Goal: Find specific page/section: Find specific page/section

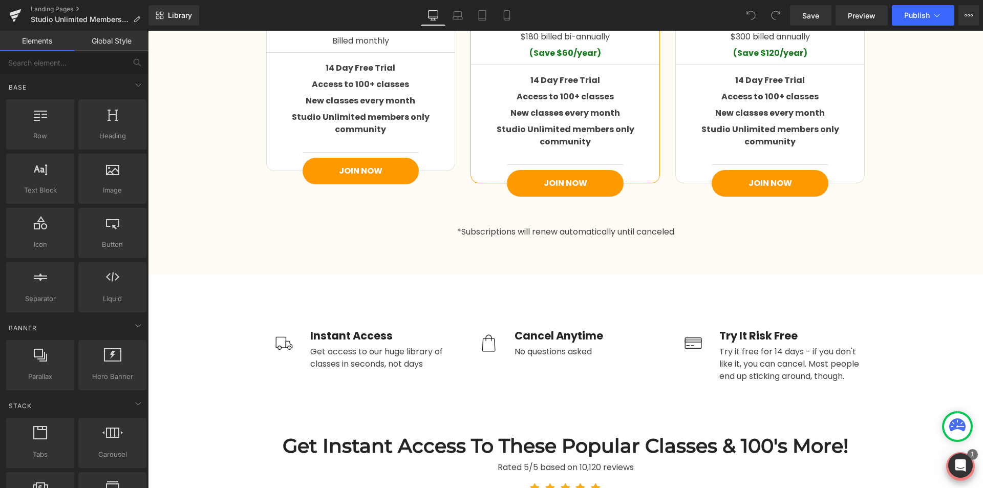
scroll to position [1638, 0]
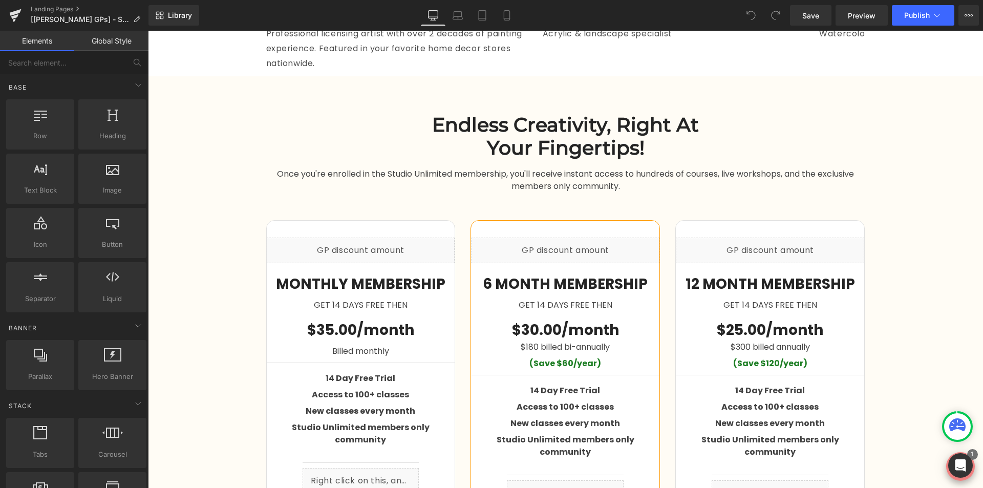
scroll to position [1587, 0]
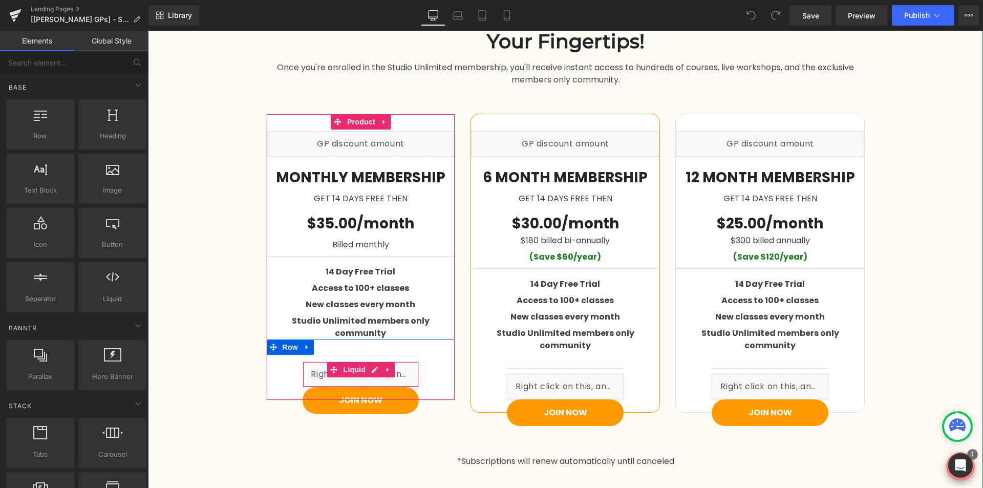
click at [410, 361] on div "Liquid" at bounding box center [361, 374] width 117 height 26
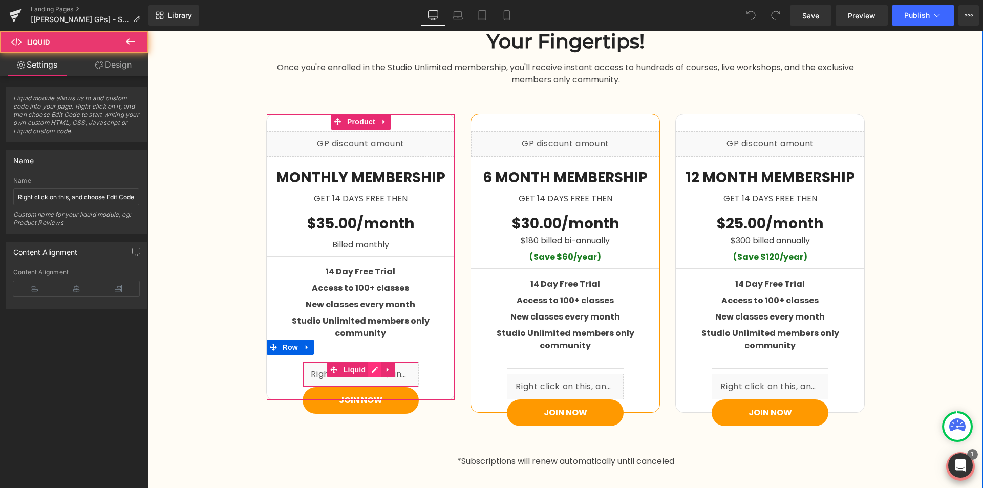
click at [371, 361] on div "Liquid" at bounding box center [361, 374] width 117 height 26
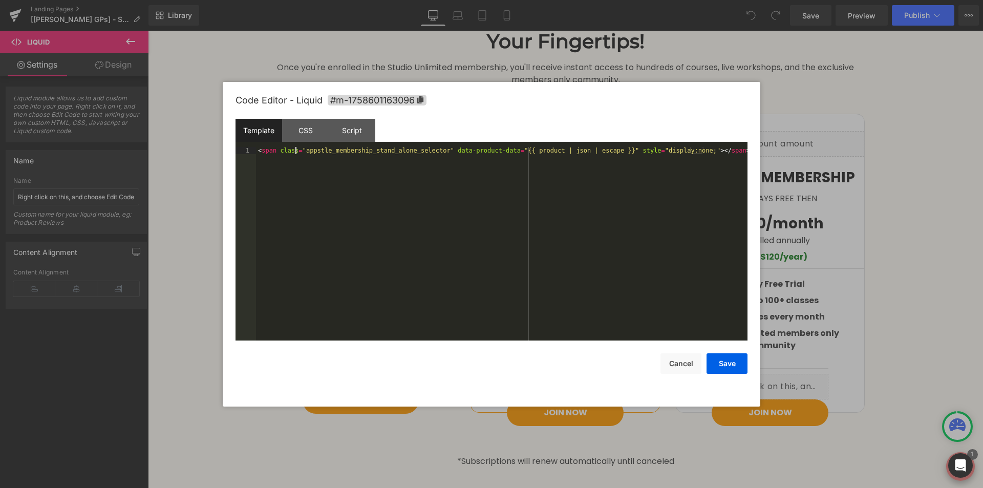
click at [296, 149] on div "< span class = "appstle_membership_stand_alone_selector" data-product-data = "{…" at bounding box center [501, 251] width 491 height 208
click at [682, 368] on button "Cancel" at bounding box center [680, 363] width 41 height 20
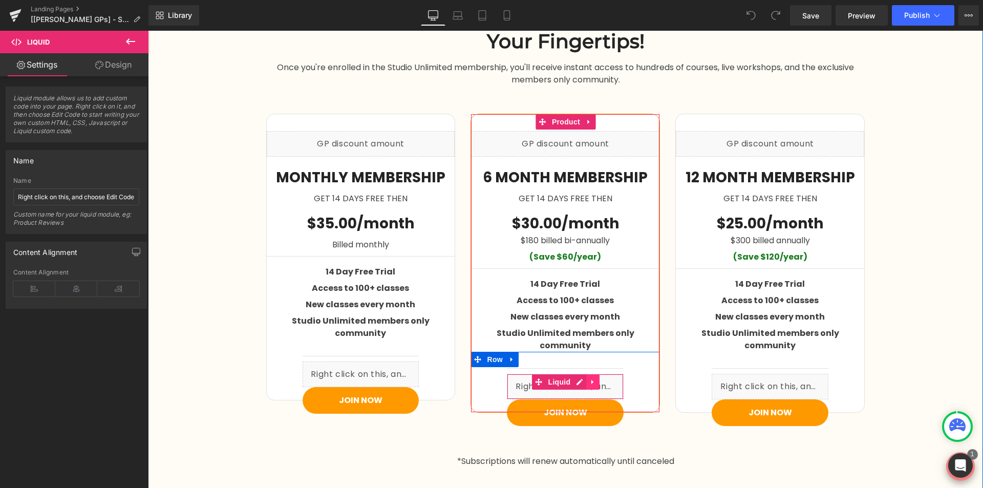
click at [589, 378] on icon at bounding box center [592, 382] width 7 height 8
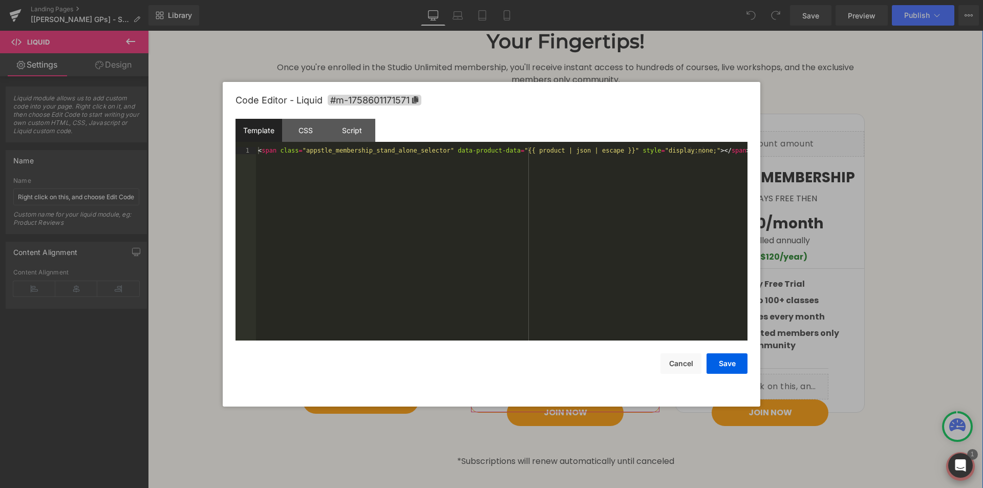
click at [555, 374] on div "Liquid" at bounding box center [565, 387] width 117 height 26
drag, startPoint x: 680, startPoint y: 362, endPoint x: 347, endPoint y: 334, distance: 334.4
click at [680, 362] on button "Cancel" at bounding box center [680, 363] width 41 height 20
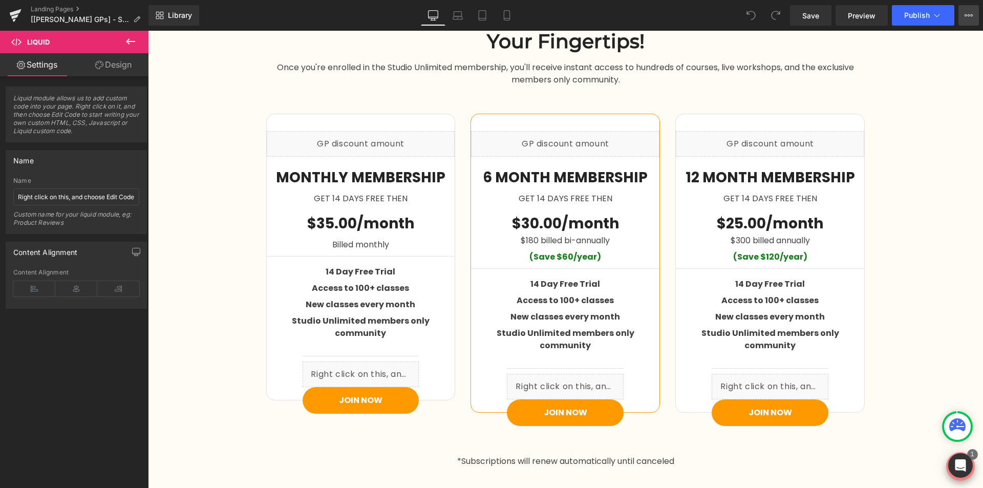
drag, startPoint x: 982, startPoint y: 11, endPoint x: 973, endPoint y: 12, distance: 9.8
click at [982, 12] on div "Save Preview Publish Scheduled View Live Page View with current Template Save T…" at bounding box center [884, 15] width 197 height 20
click at [969, 13] on icon at bounding box center [968, 15] width 8 height 8
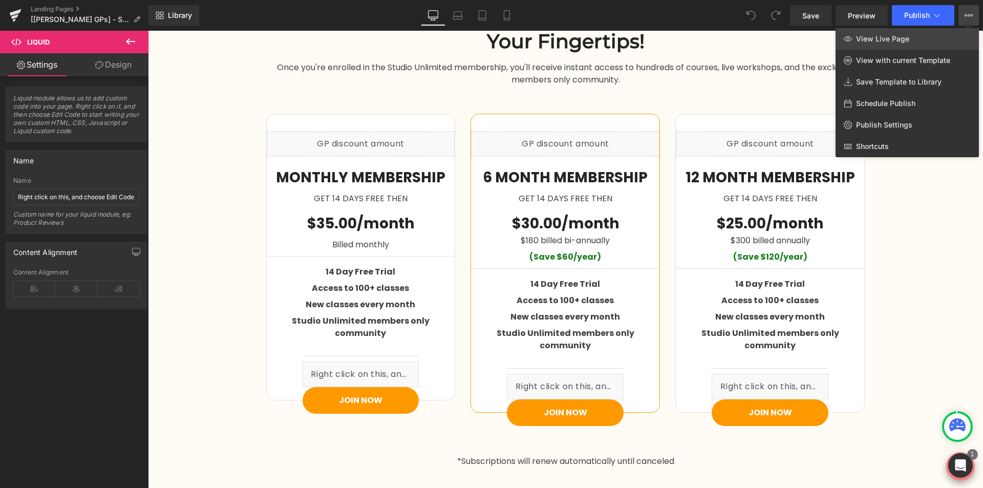
click at [961, 39] on link "View Live Page" at bounding box center [906, 38] width 143 height 21
